Goal: Task Accomplishment & Management: Manage account settings

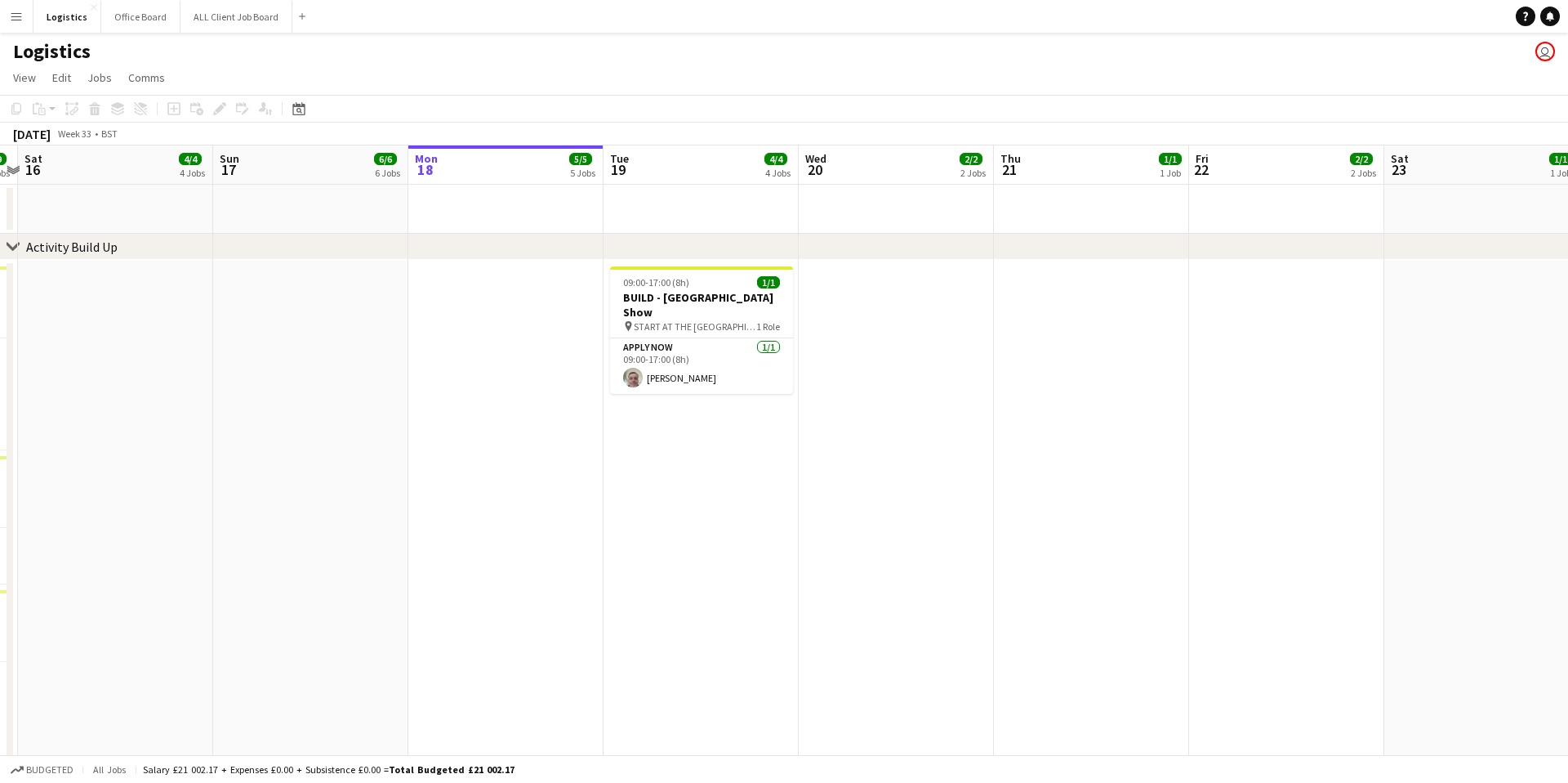
scroll to position [0, 372]
click at [144, 19] on button "Office Board Close" at bounding box center [141, 16] width 79 height 32
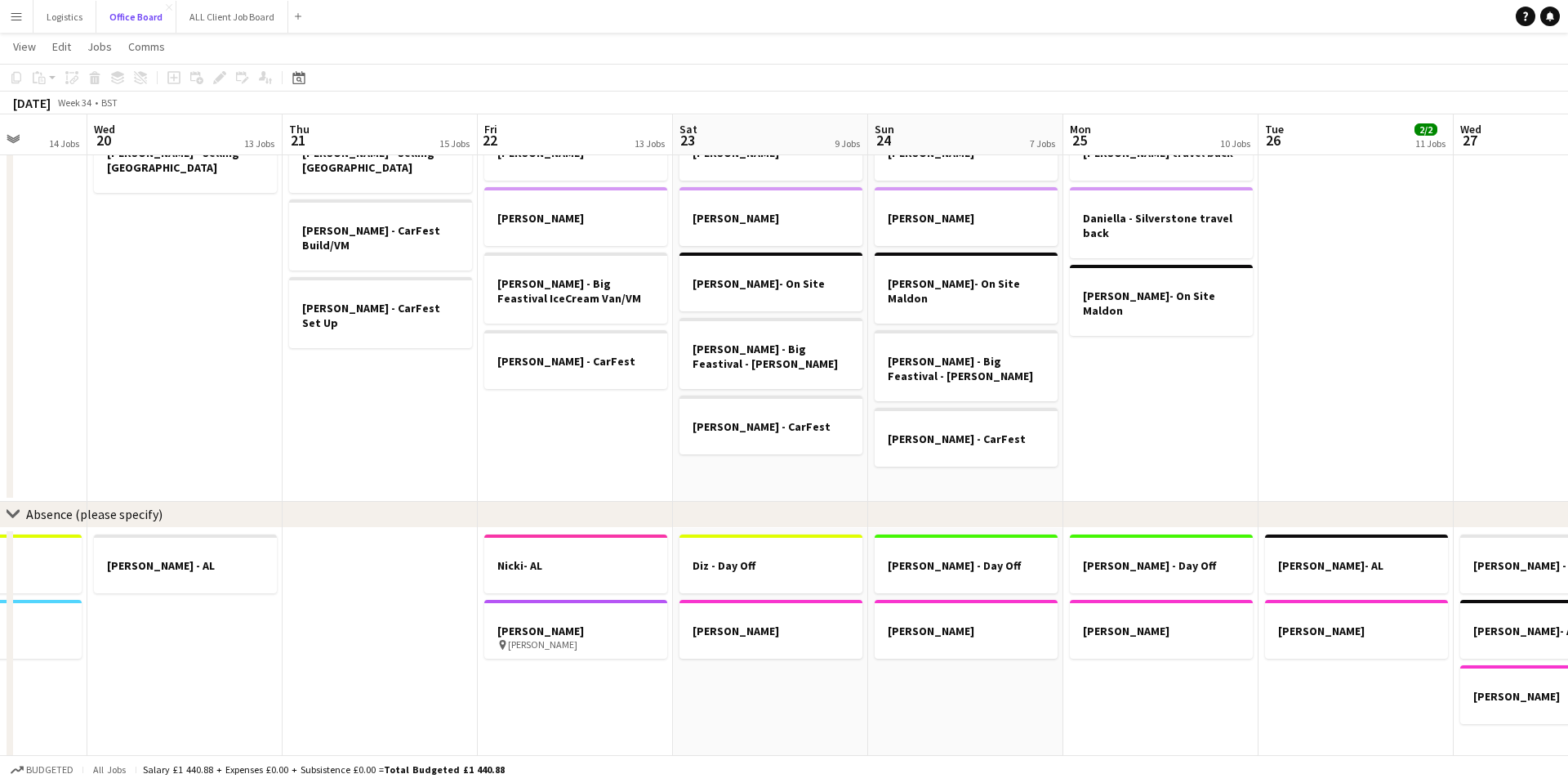
scroll to position [1467, 0]
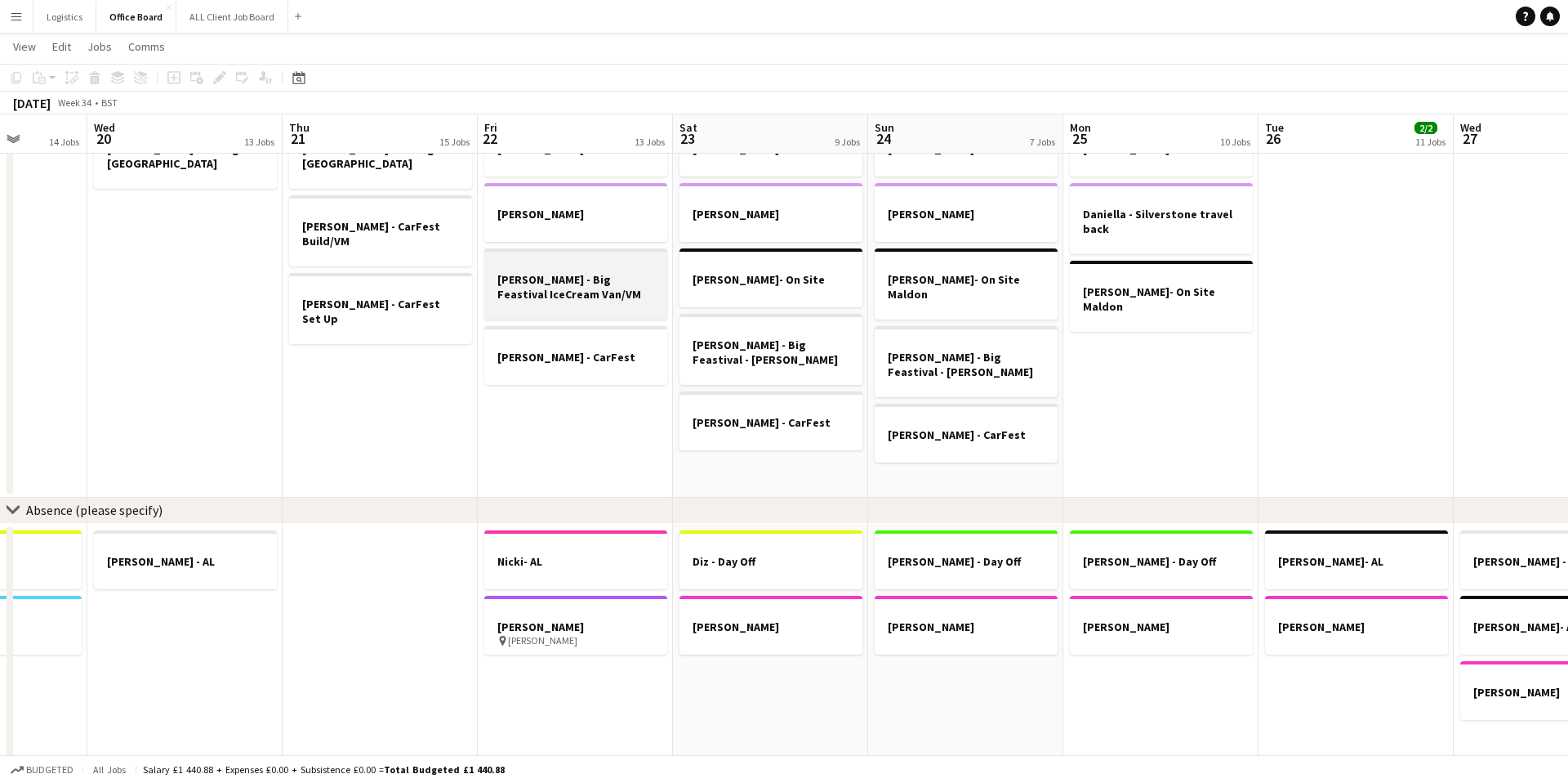
click at [597, 297] on h3 "[PERSON_NAME] - Big Feastival IceCream Van/VM" at bounding box center [575, 286] width 183 height 30
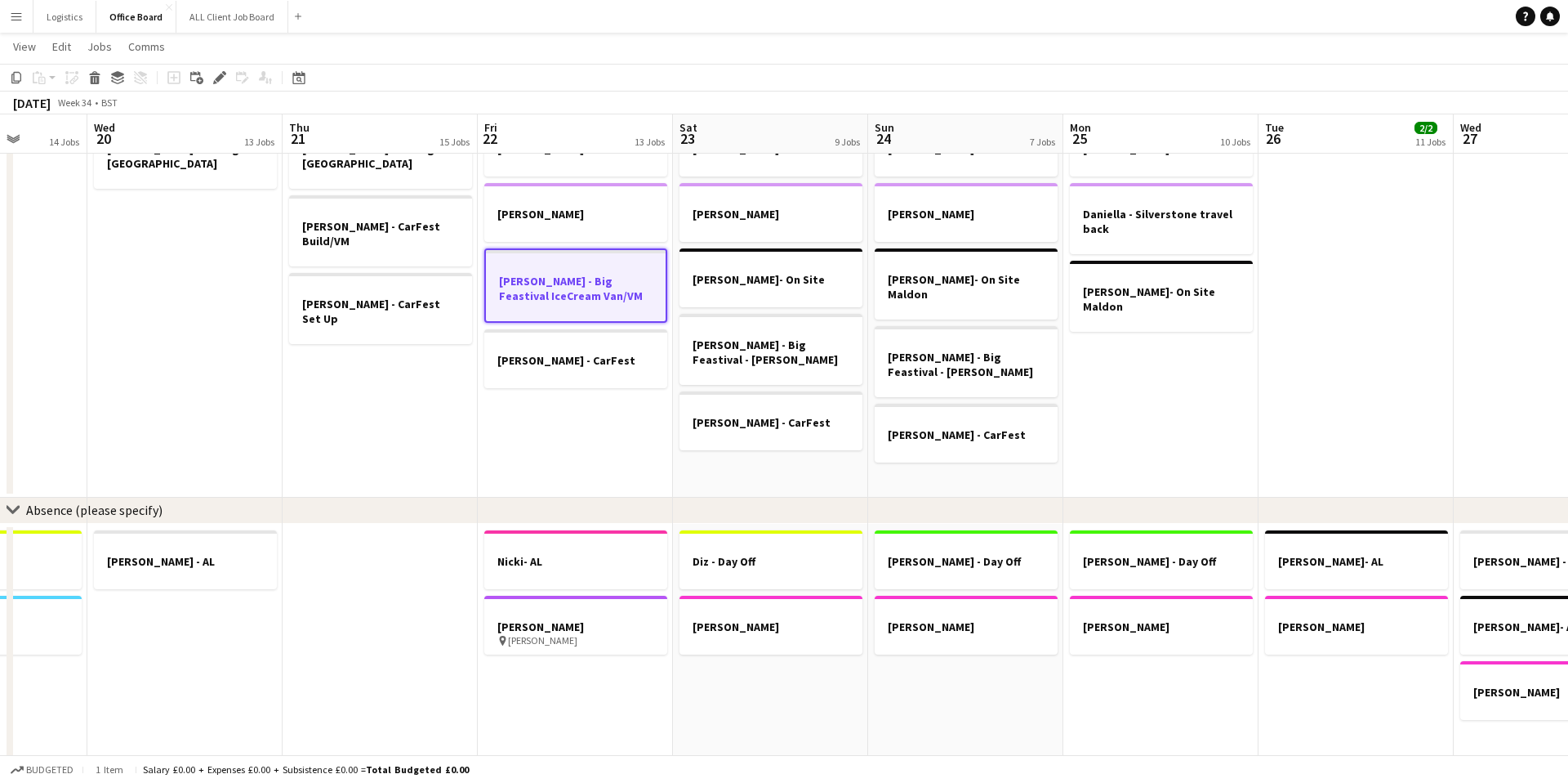
drag, startPoint x: 597, startPoint y: 297, endPoint x: 570, endPoint y: 295, distance: 27.1
click at [570, 295] on h3 "[PERSON_NAME] - Big Feastival IceCream Van/VM" at bounding box center [576, 288] width 180 height 30
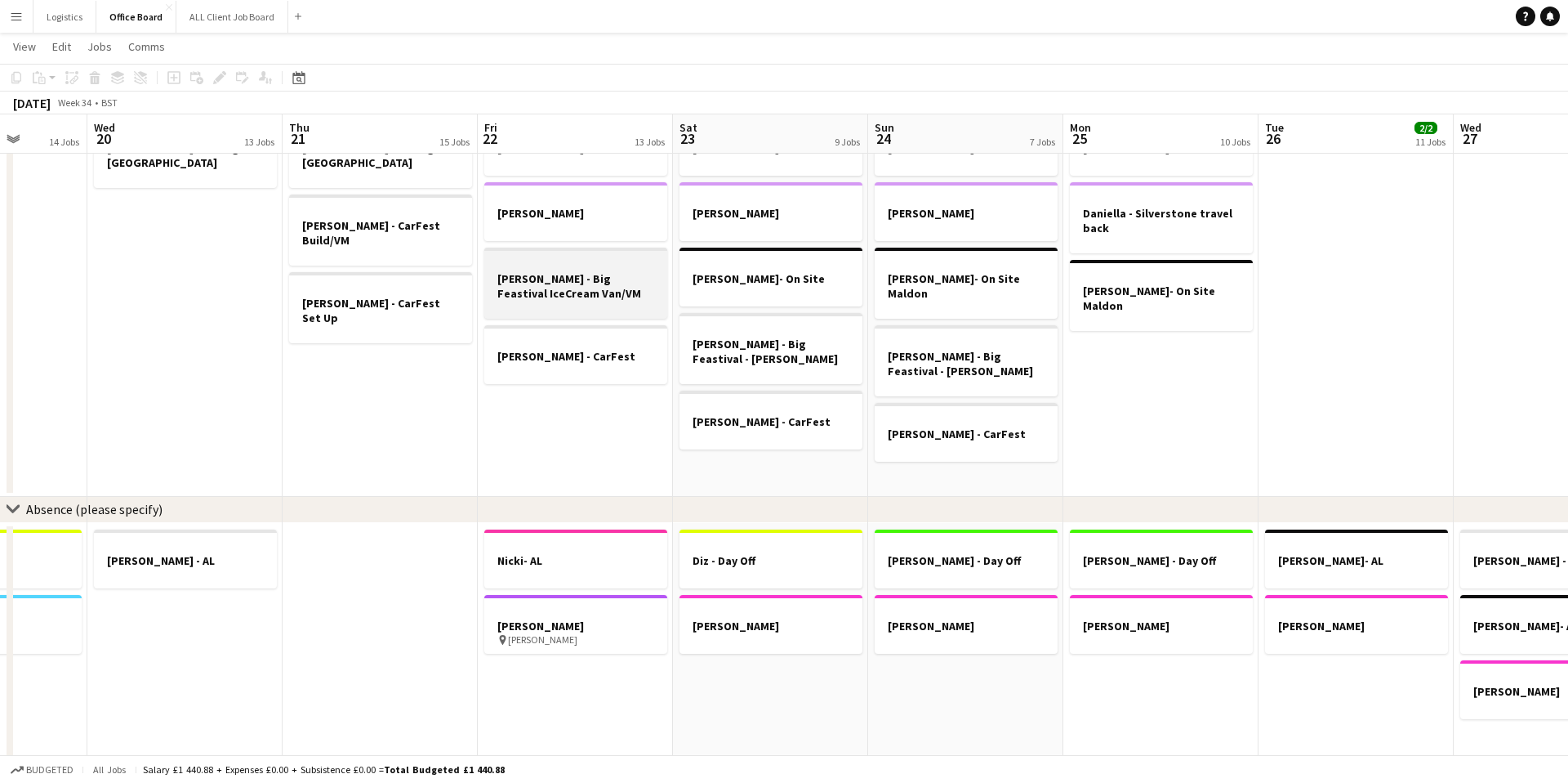
click at [575, 292] on h3 "[PERSON_NAME] - Big Feastival IceCream Van/VM" at bounding box center [575, 285] width 183 height 30
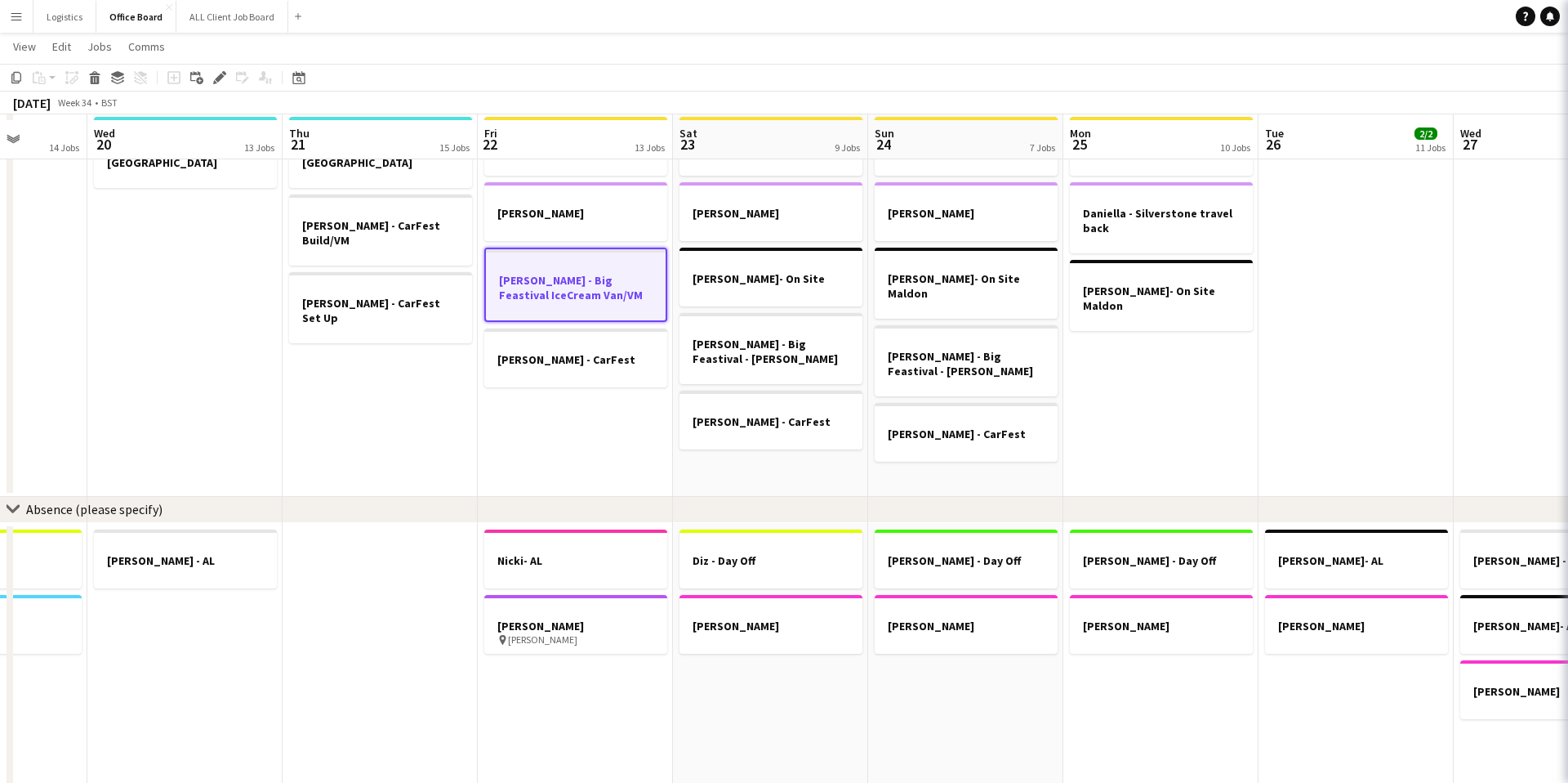
scroll to position [1477, 0]
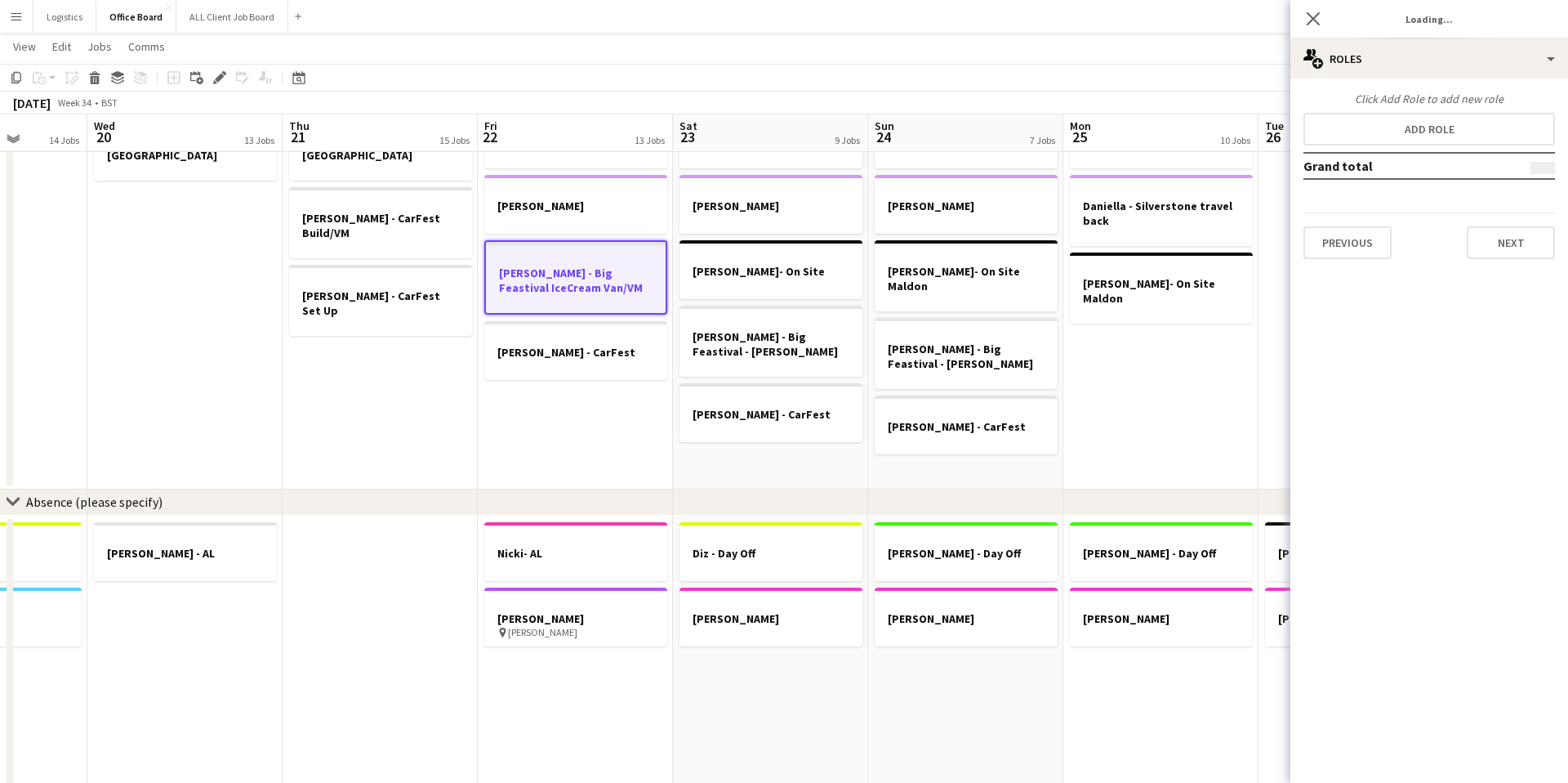
type input "*******"
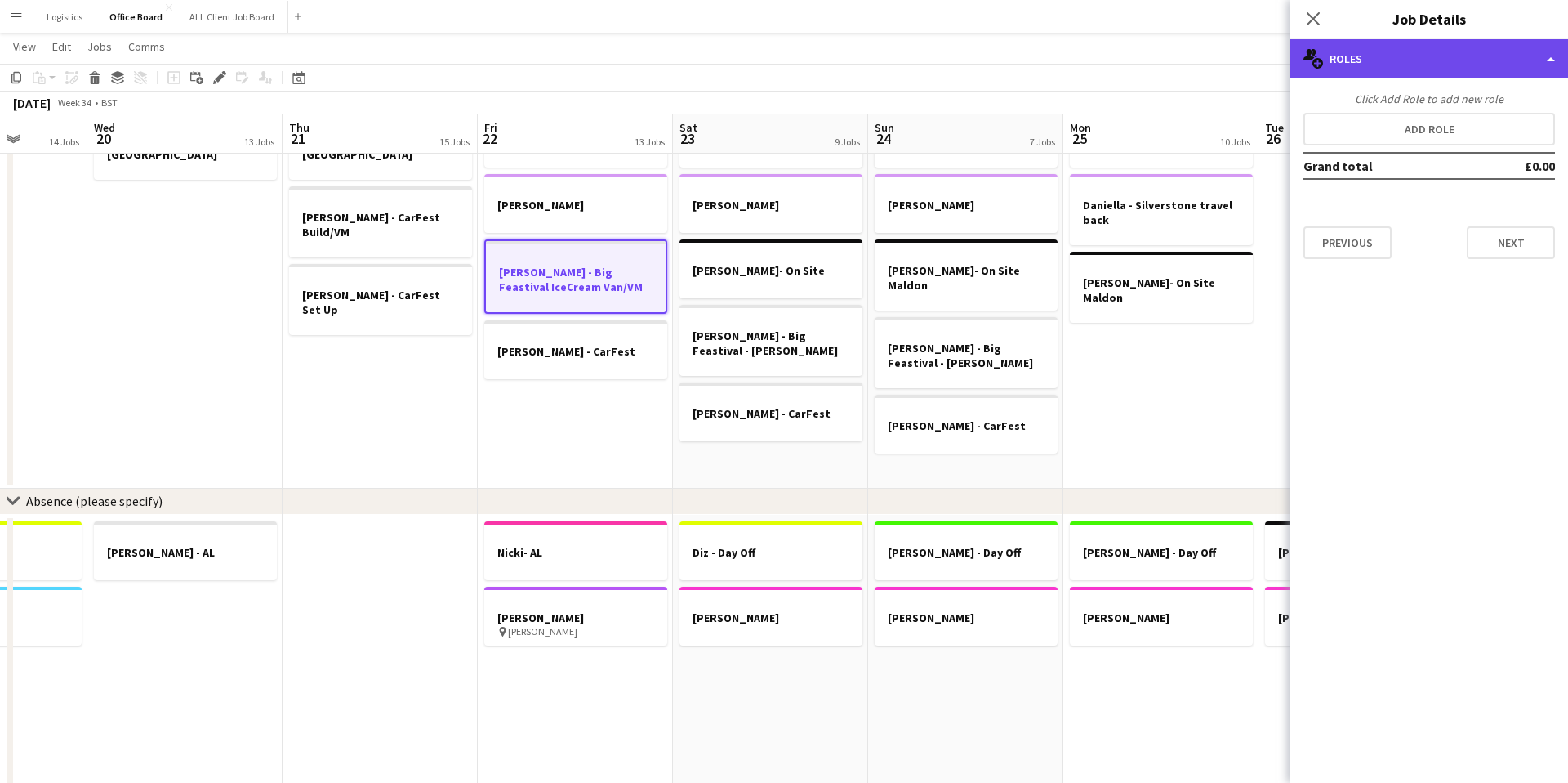
click at [1358, 54] on div "multiple-users-add Roles" at bounding box center [1429, 58] width 277 height 39
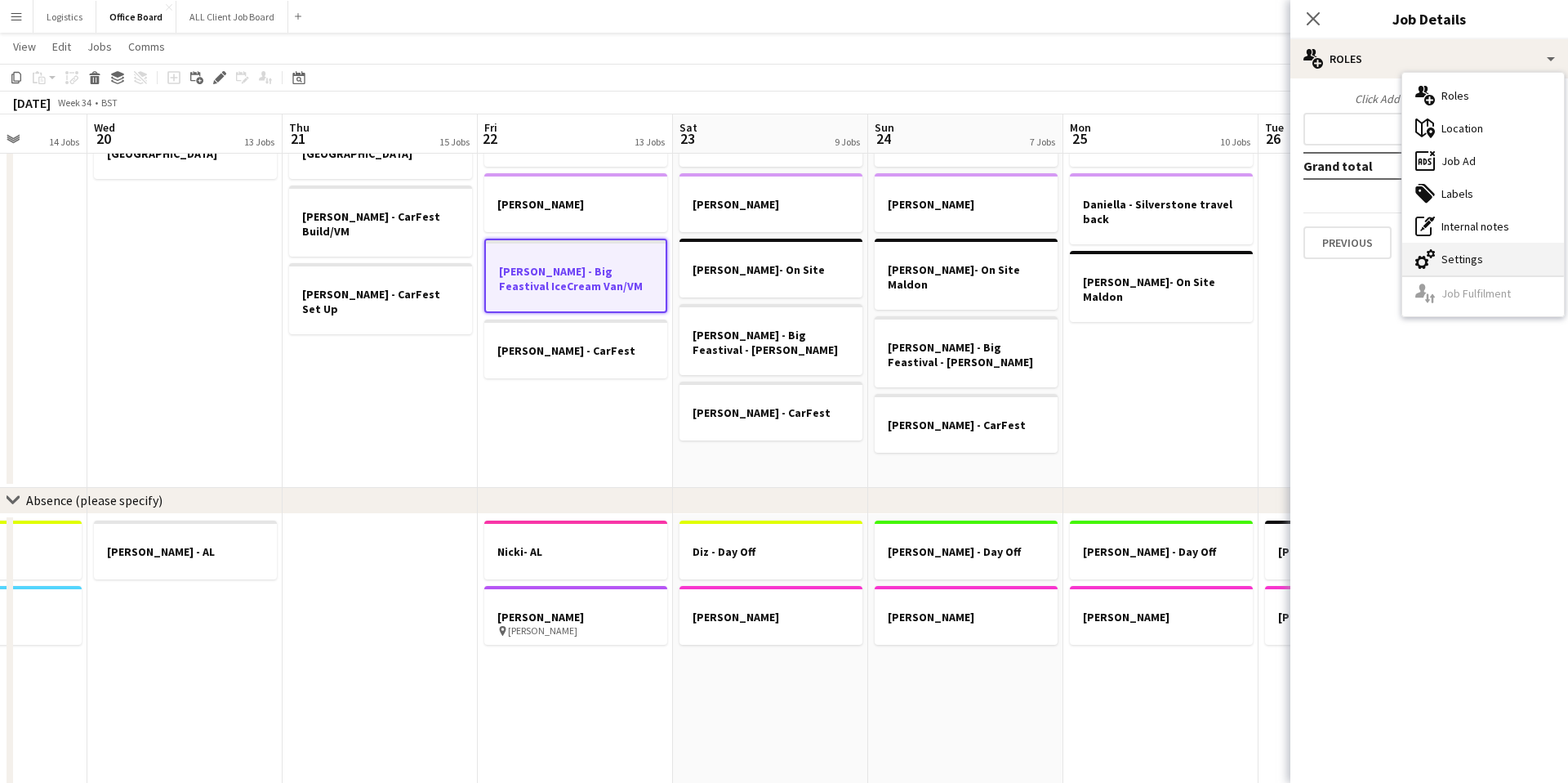
click at [1477, 260] on div "cog-double-3 Settings" at bounding box center [1483, 259] width 162 height 33
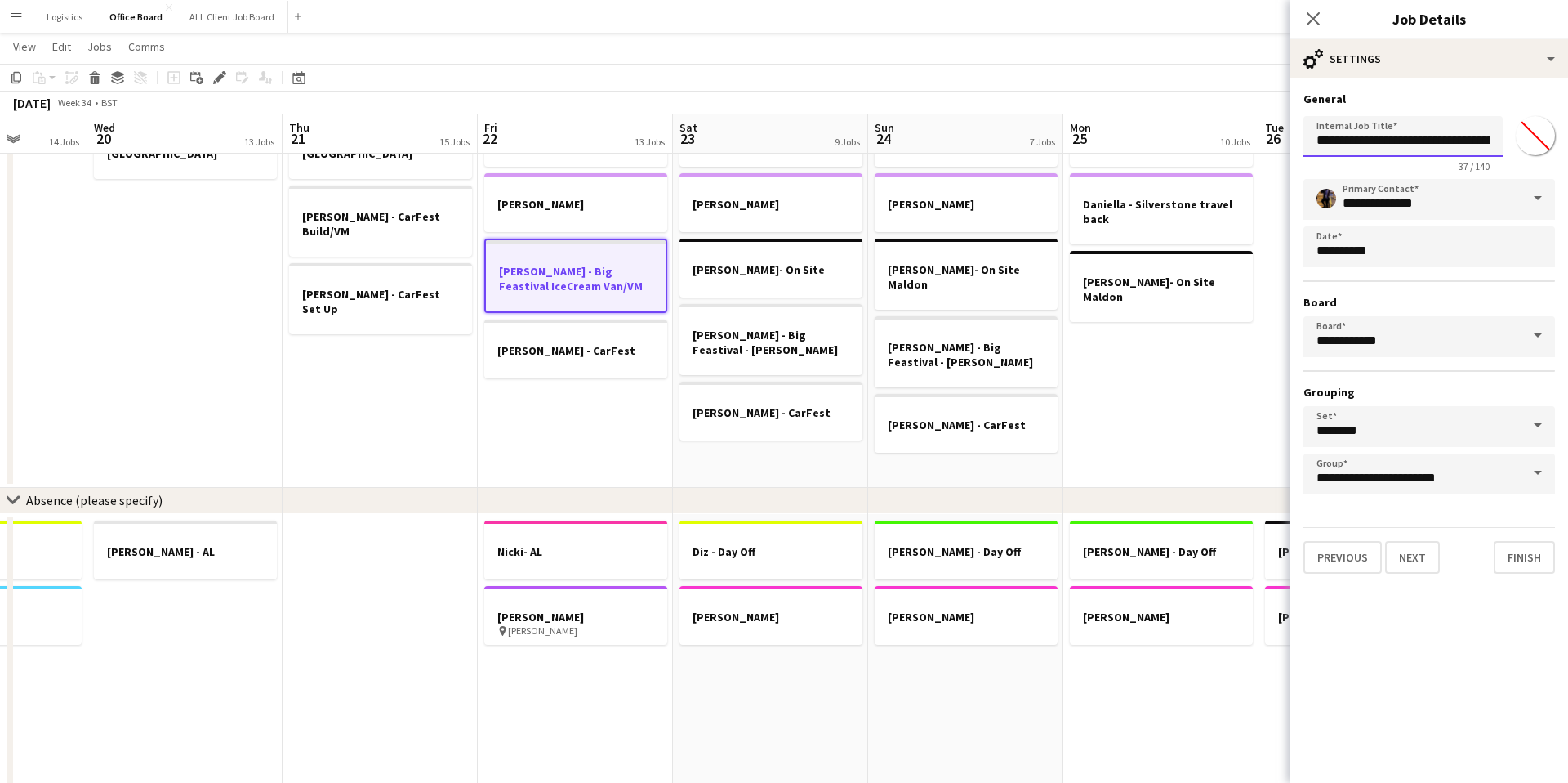
click at [1464, 138] on input "**********" at bounding box center [1403, 136] width 199 height 41
drag, startPoint x: 1495, startPoint y: 141, endPoint x: 1437, endPoint y: 144, distance: 58.1
click at [1395, 141] on input "**********" at bounding box center [1403, 136] width 199 height 41
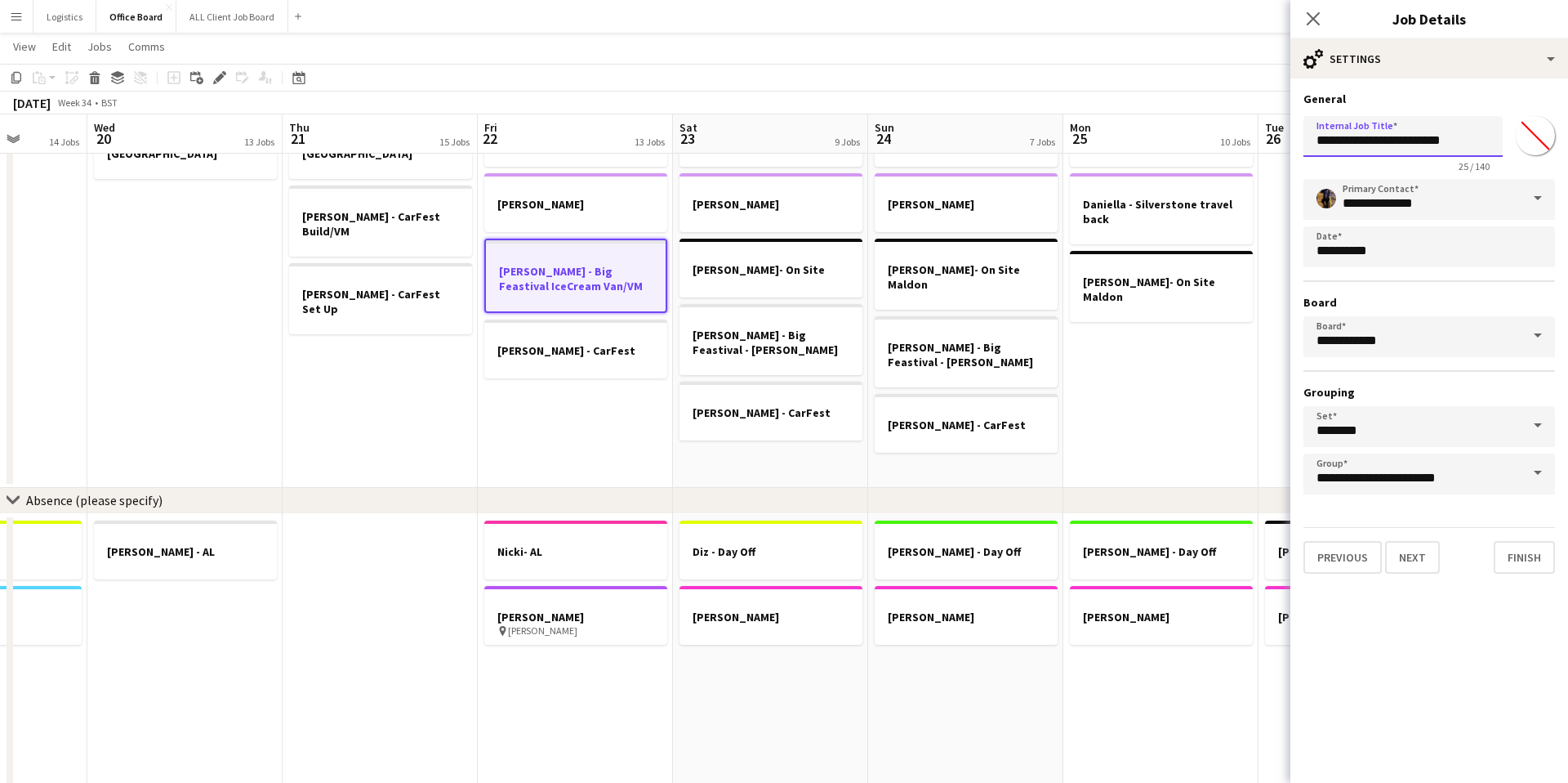
drag, startPoint x: 1456, startPoint y: 142, endPoint x: 1423, endPoint y: 142, distance: 33.0
click at [1423, 142] on input "**********" at bounding box center [1403, 136] width 199 height 41
type input "**********"
click at [571, 436] on app-date-cell "[PERSON_NAME] - [PERSON_NAME] - [PERSON_NAME] - Big Feastival IceCream Van/VM […" at bounding box center [575, 295] width 195 height 387
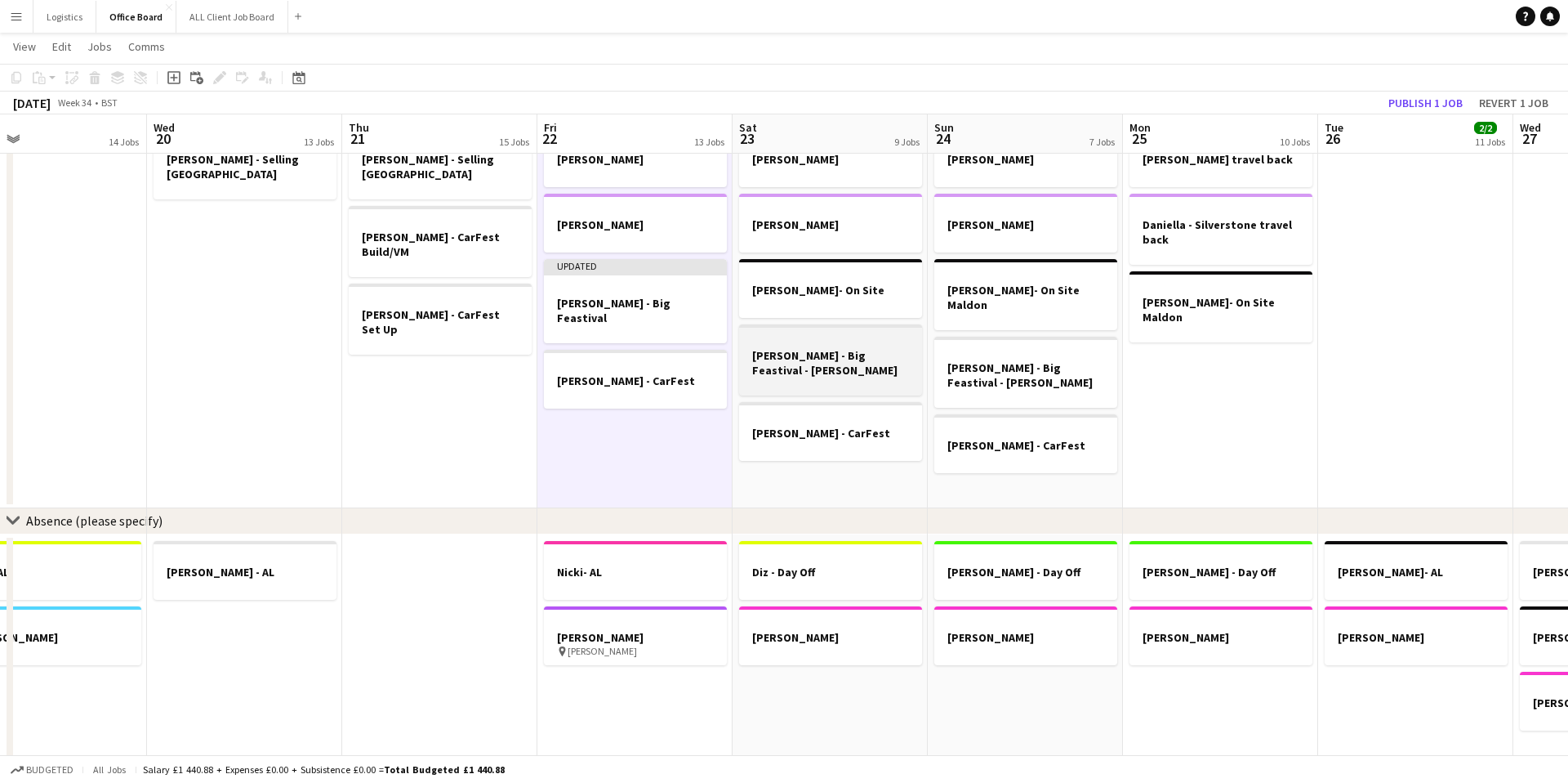
scroll to position [1458, 0]
click at [847, 359] on h3 "[PERSON_NAME] - Big Feastival - [PERSON_NAME]" at bounding box center [830, 362] width 183 height 30
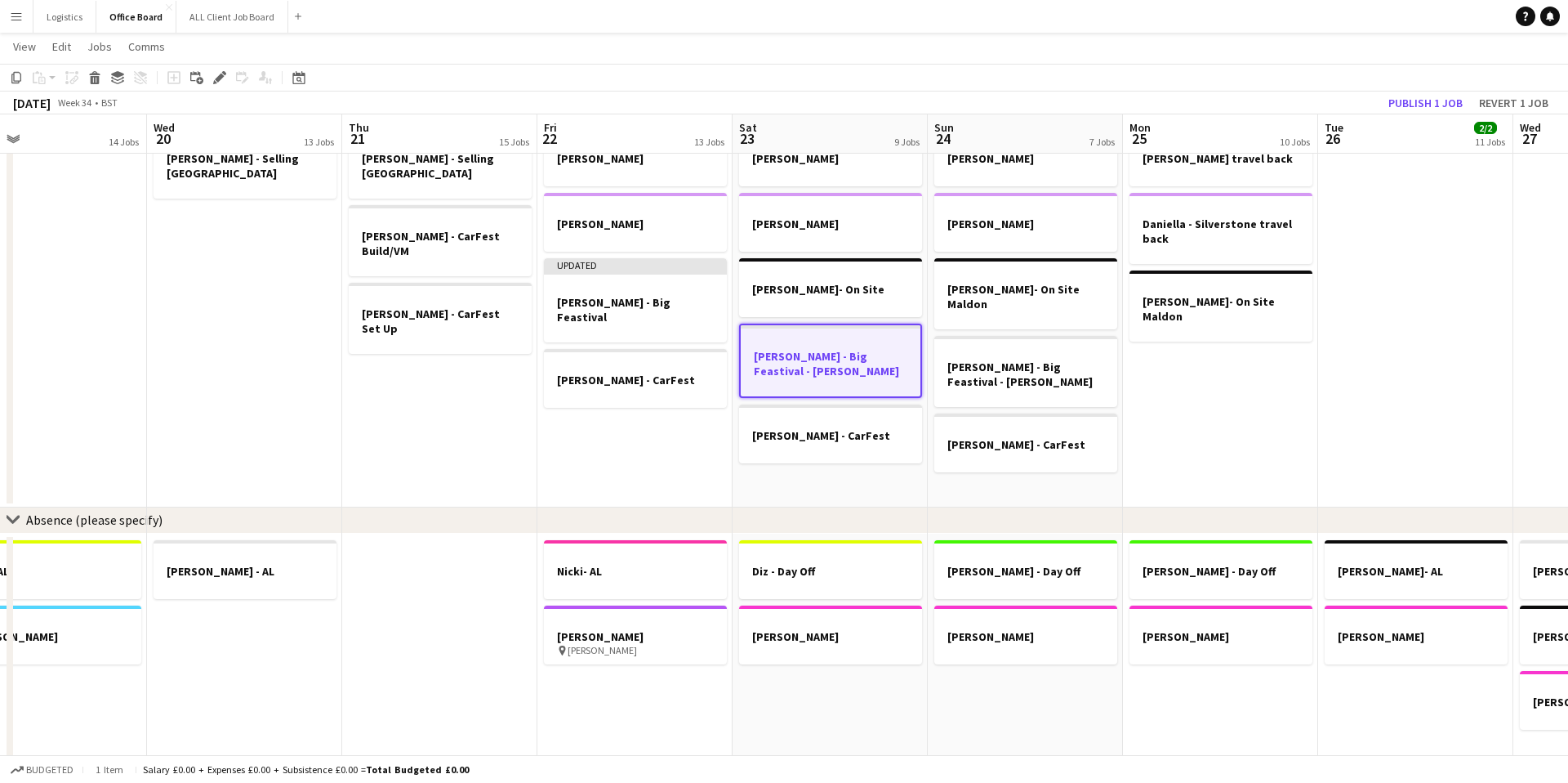
click at [847, 359] on h3 "[PERSON_NAME] - Big Feastival - [PERSON_NAME]" at bounding box center [830, 364] width 180 height 30
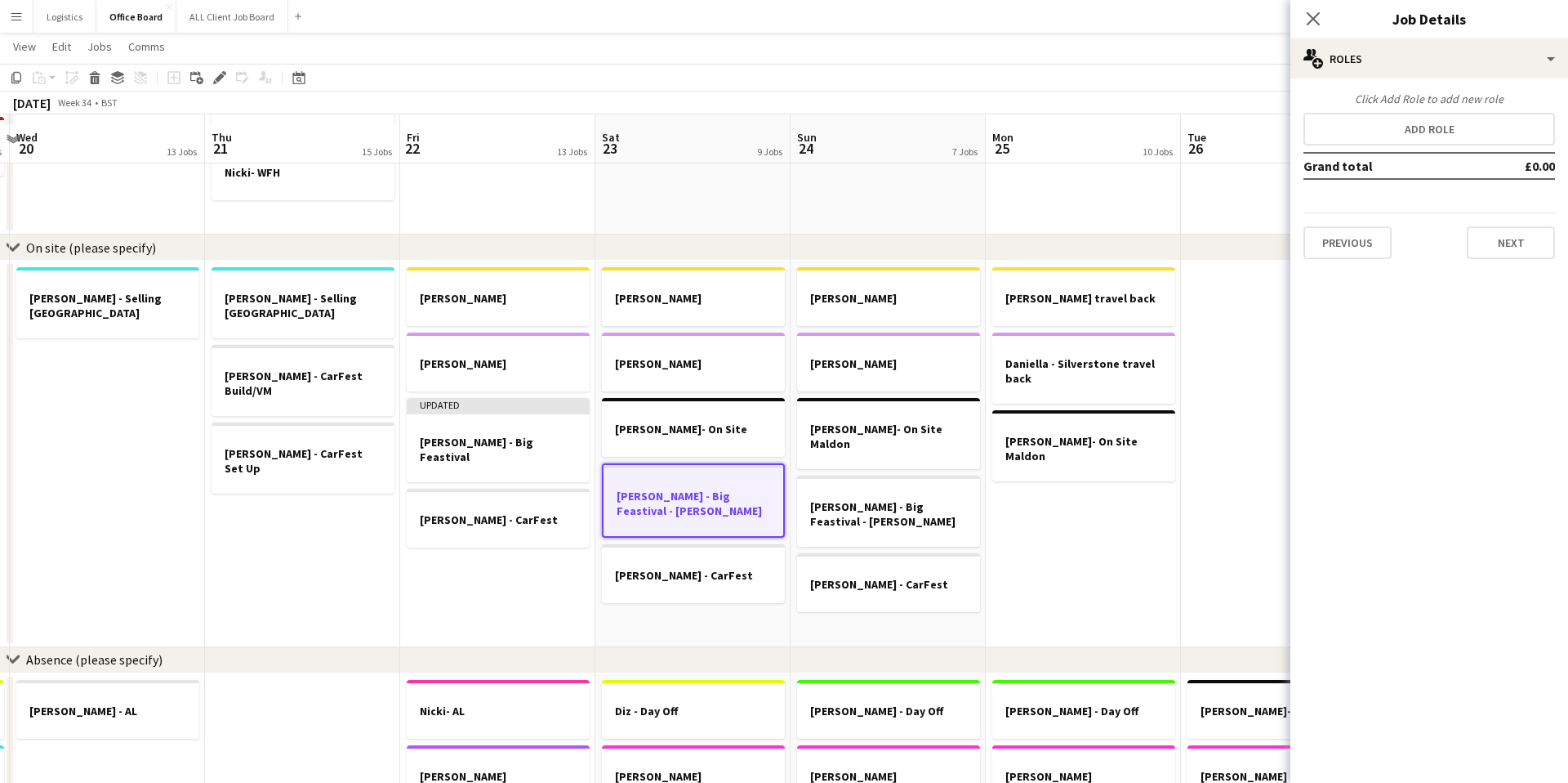
scroll to position [1298, 0]
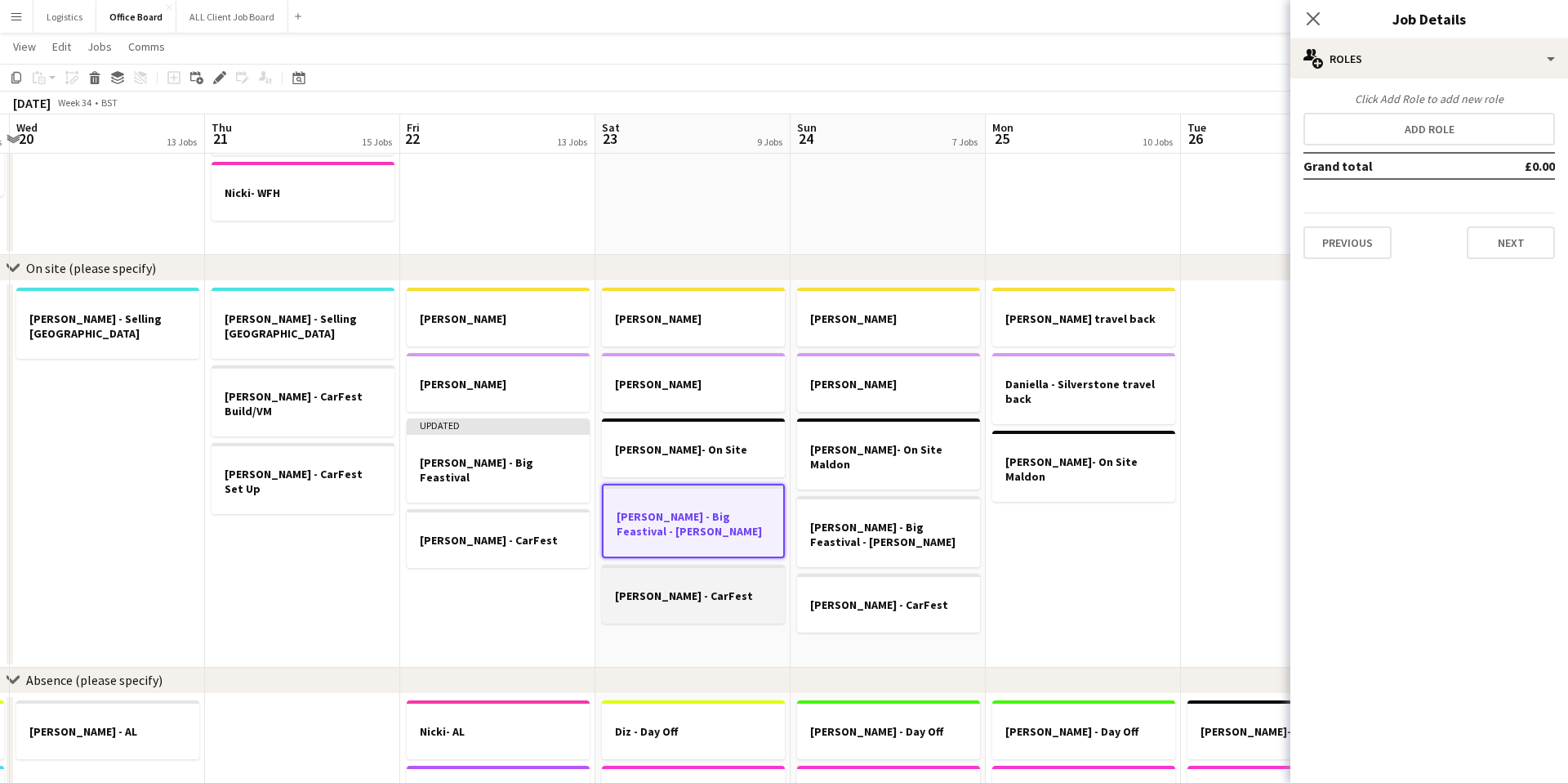
click at [617, 572] on app-job-card "[PERSON_NAME] - CarFest" at bounding box center [693, 593] width 183 height 58
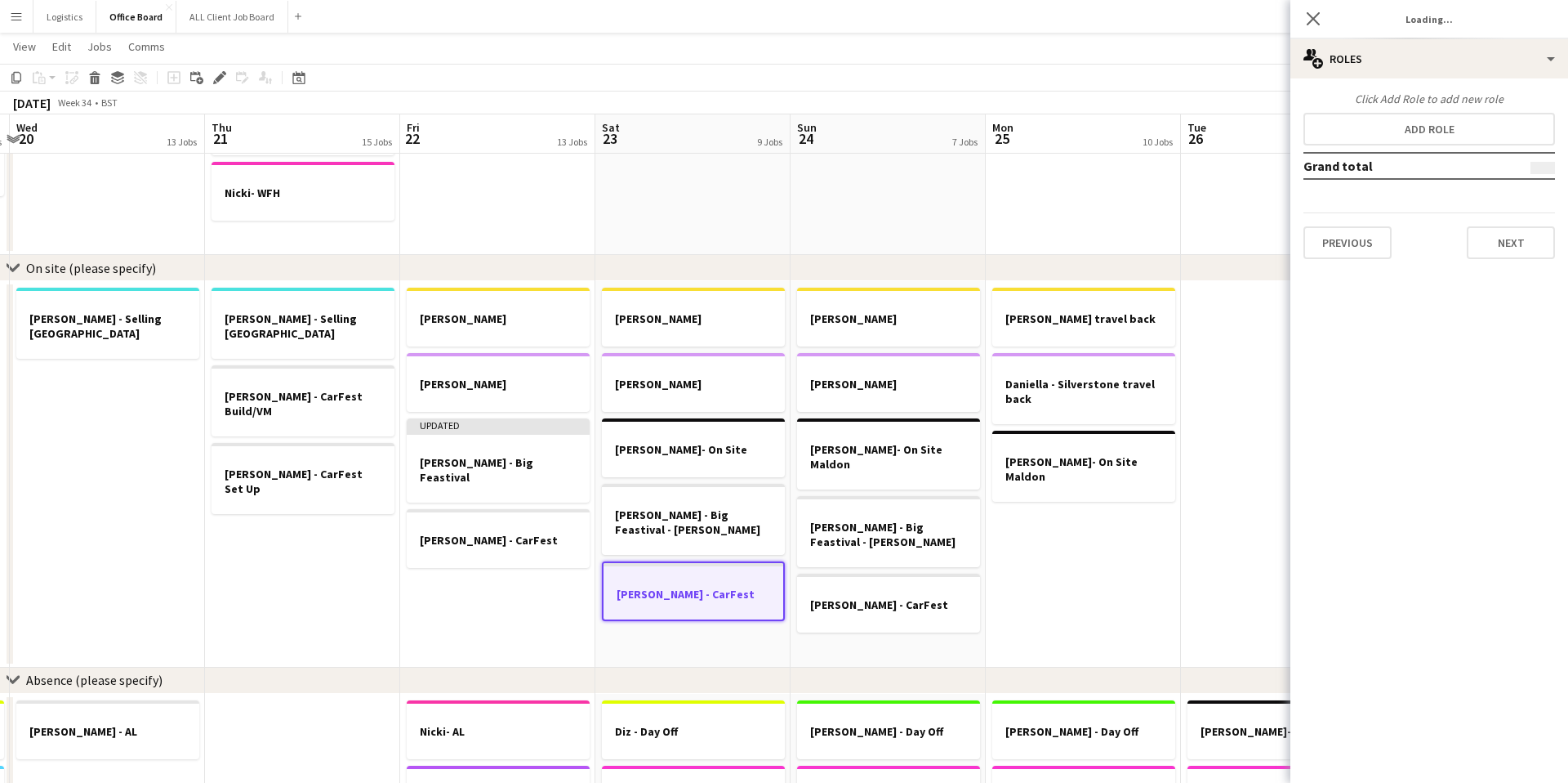
click at [617, 573] on div at bounding box center [694, 579] width 180 height 12
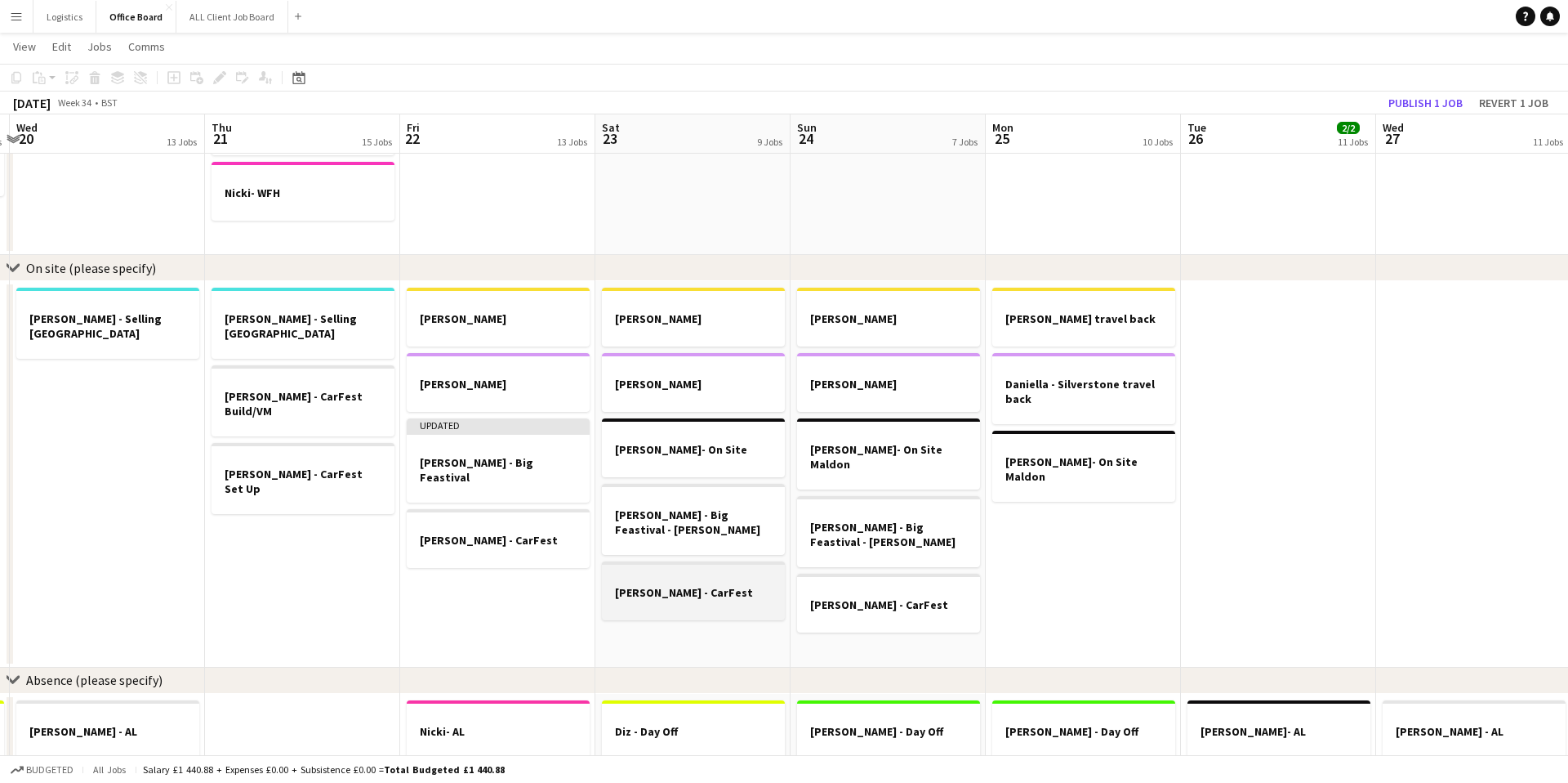
click at [617, 585] on h3 "[PERSON_NAME] - CarFest" at bounding box center [693, 592] width 183 height 14
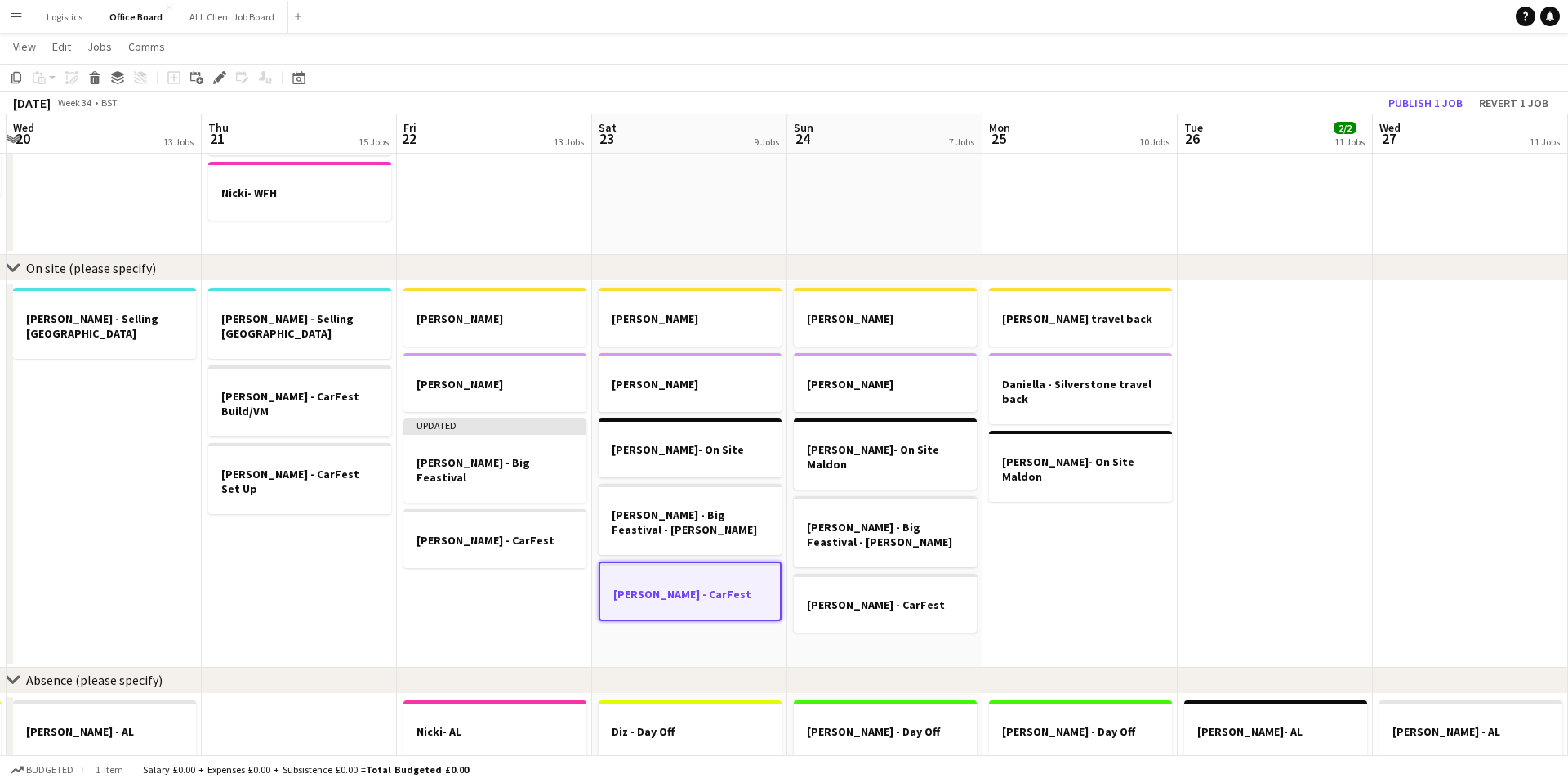
click at [617, 573] on div at bounding box center [691, 579] width 180 height 12
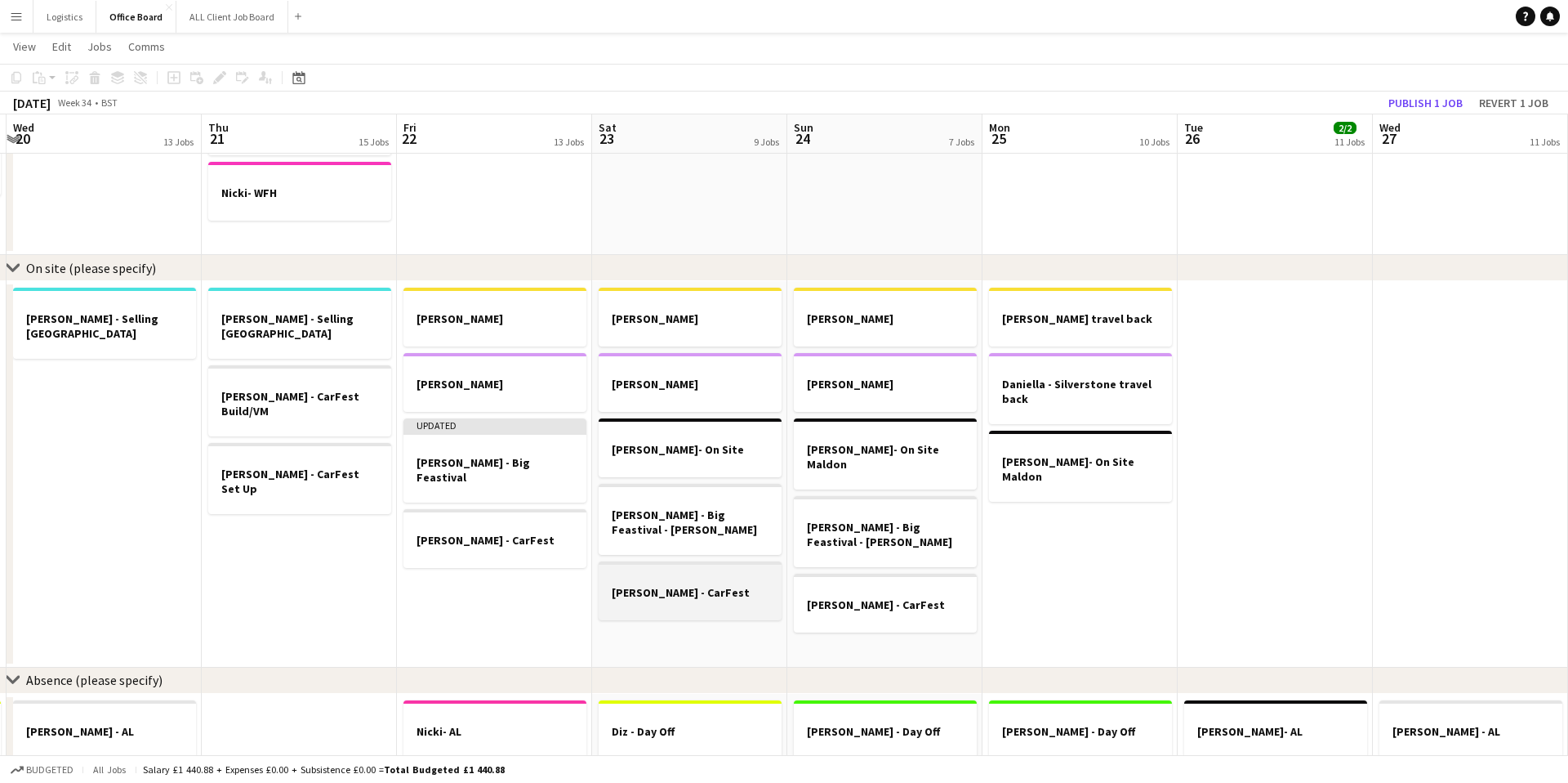
scroll to position [0, 574]
click at [648, 585] on h3 "[PERSON_NAME] - CarFest" at bounding box center [695, 592] width 183 height 14
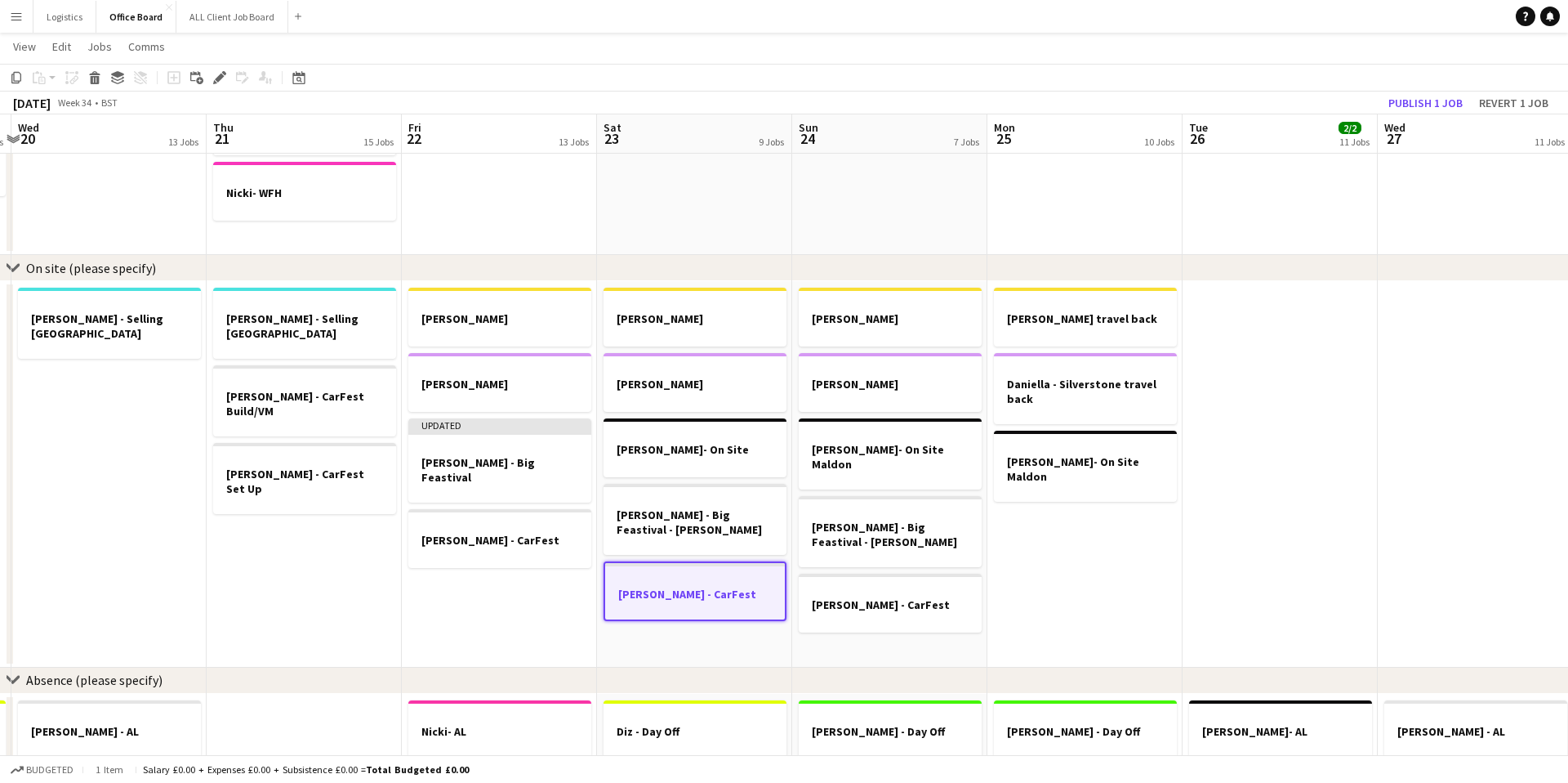
click at [648, 587] on h3 "[PERSON_NAME] - CarFest" at bounding box center [696, 593] width 180 height 14
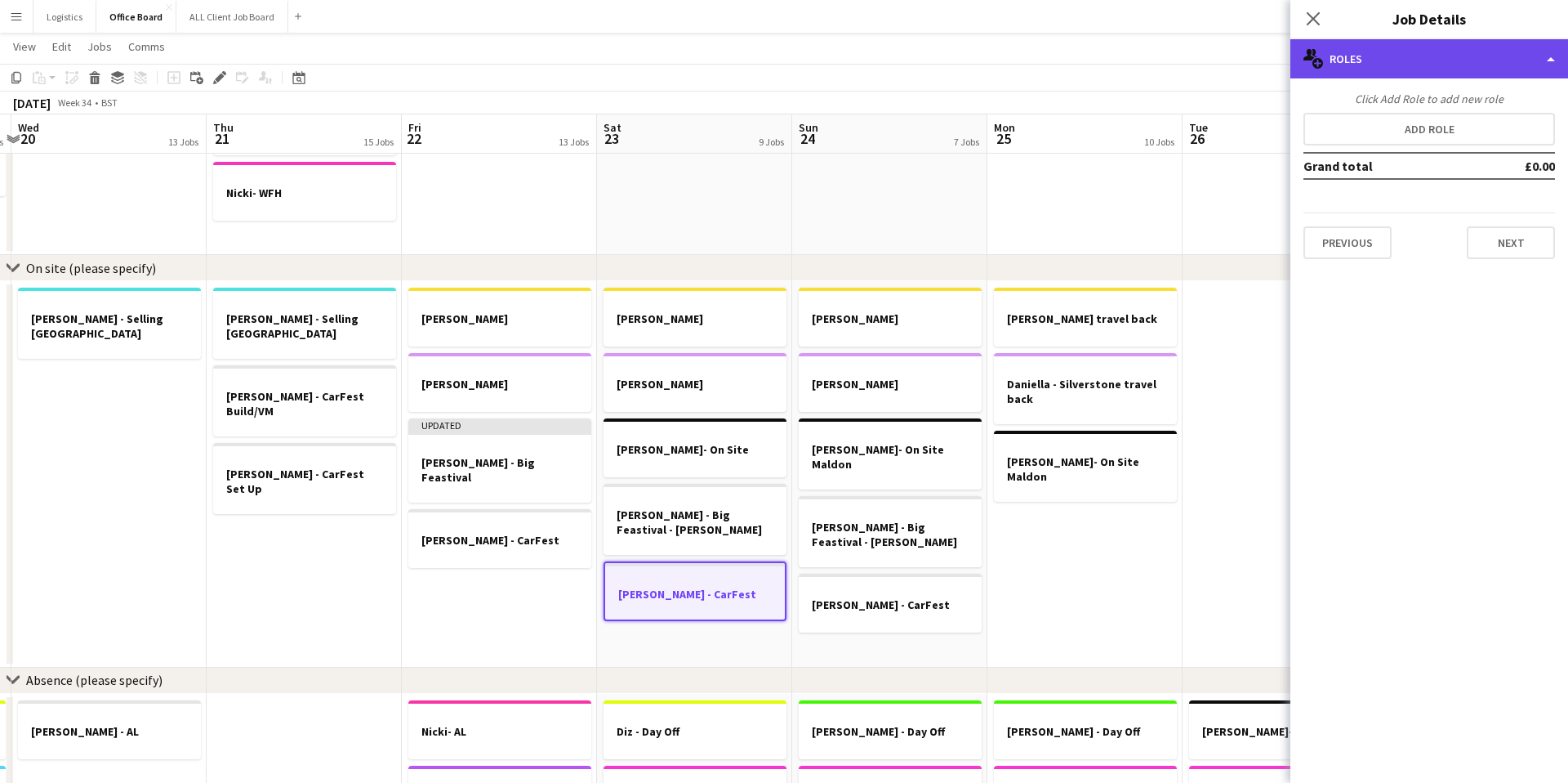
click at [1425, 64] on div "multiple-users-add Roles" at bounding box center [1429, 58] width 277 height 39
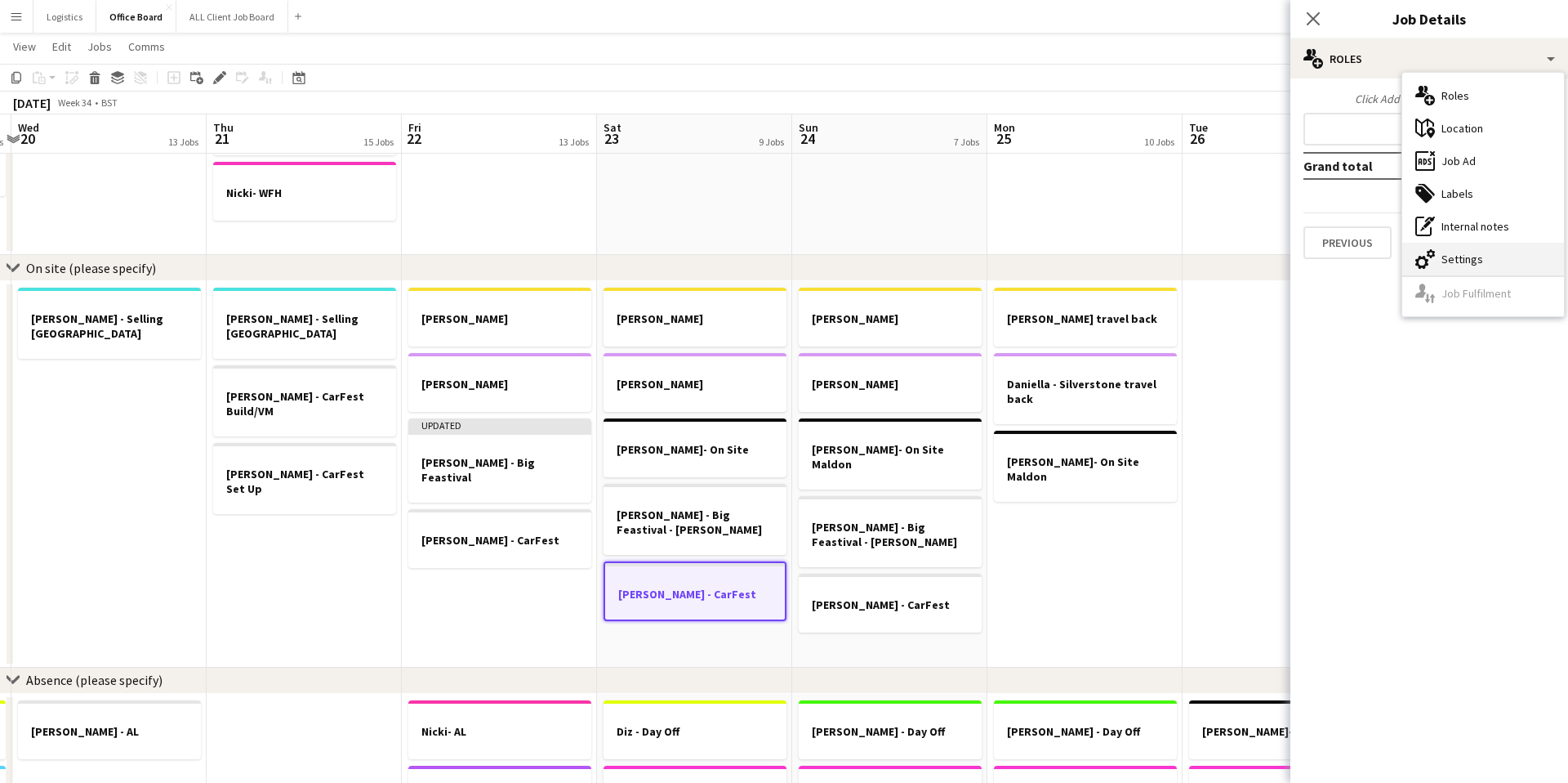
click at [1500, 255] on div "cog-double-3 Settings" at bounding box center [1483, 259] width 162 height 33
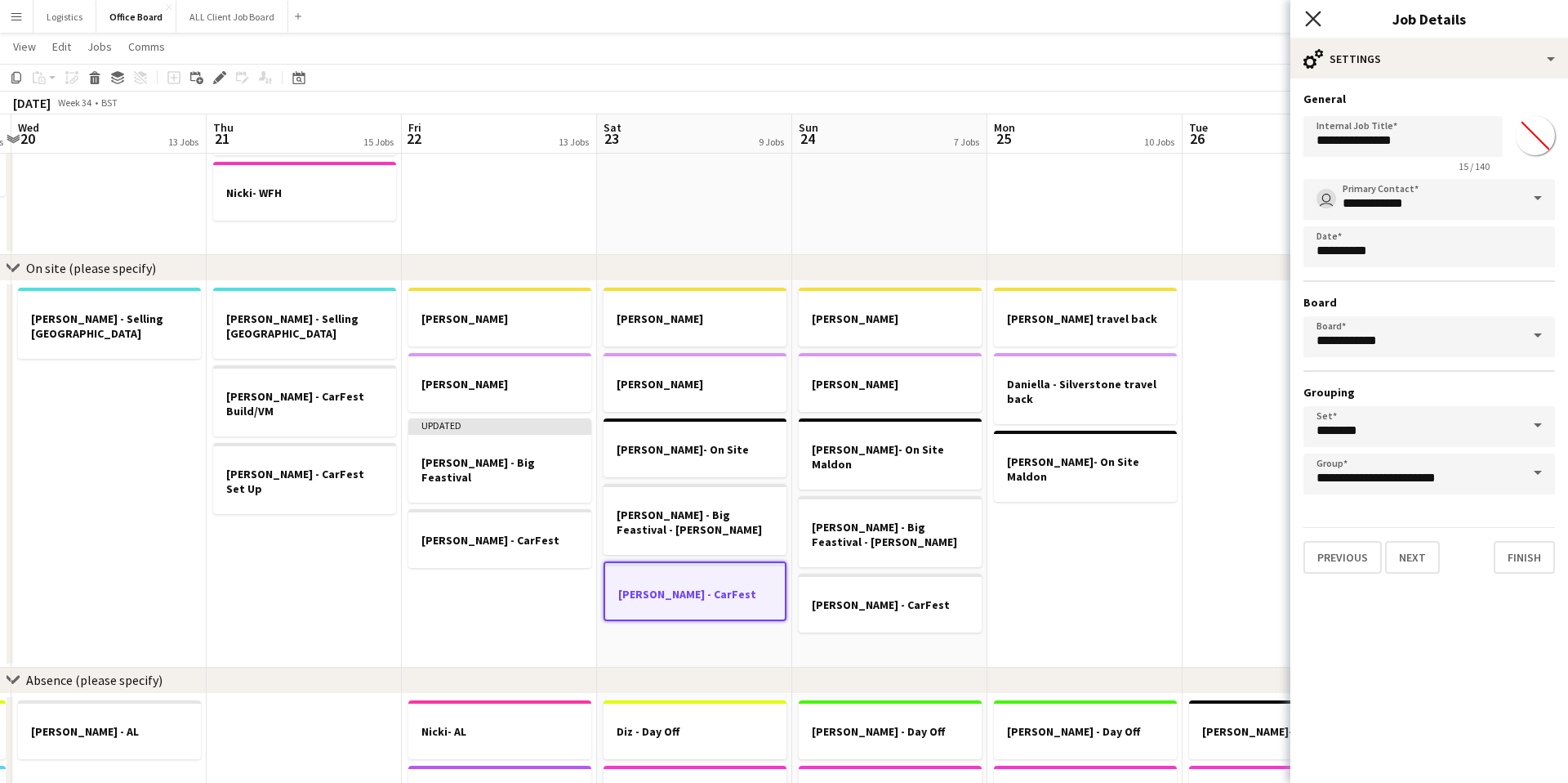
click at [1316, 15] on icon at bounding box center [1313, 18] width 15 height 15
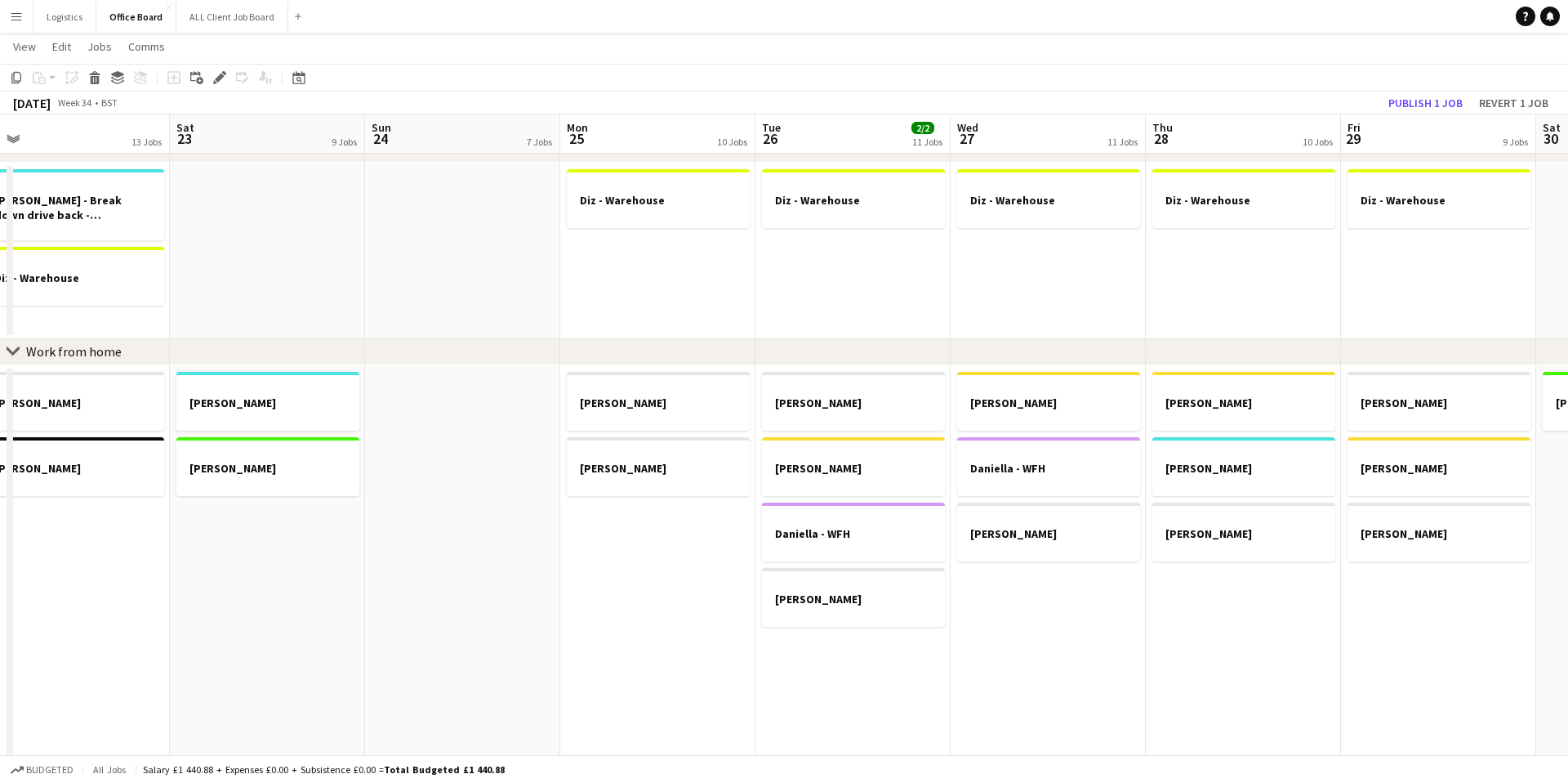
scroll to position [0, 608]
